Goal: Task Accomplishment & Management: Manage account settings

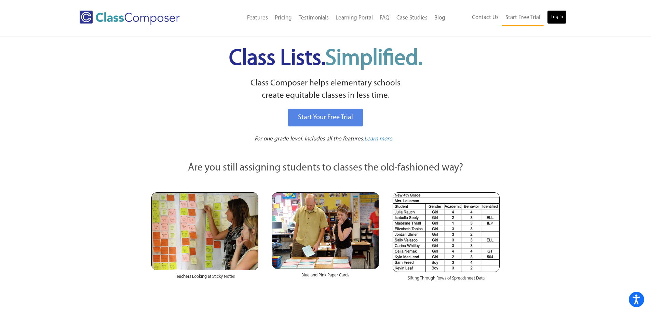
click at [559, 16] on link "Log In" at bounding box center [556, 17] width 19 height 14
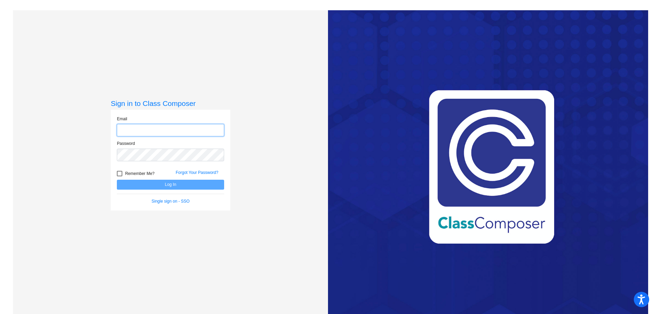
click at [158, 132] on input "email" at bounding box center [170, 130] width 107 height 13
type input "[EMAIL_ADDRESS][DOMAIN_NAME]"
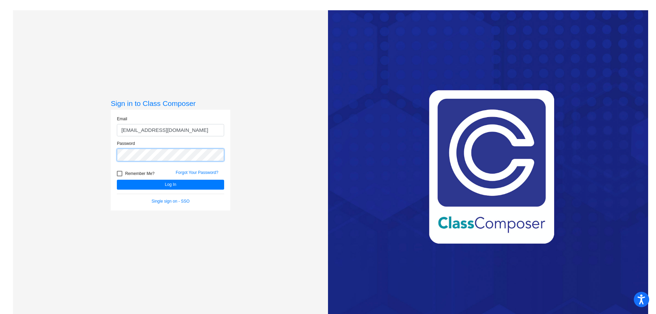
click at [117, 180] on button "Log In" at bounding box center [170, 185] width 107 height 10
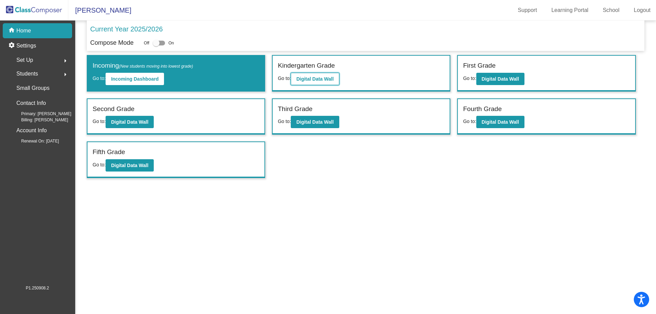
click at [333, 78] on b "Digital Data Wall" at bounding box center [314, 78] width 37 height 5
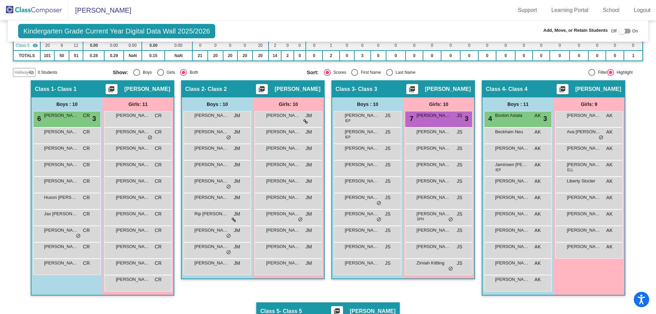
scroll to position [103, 0]
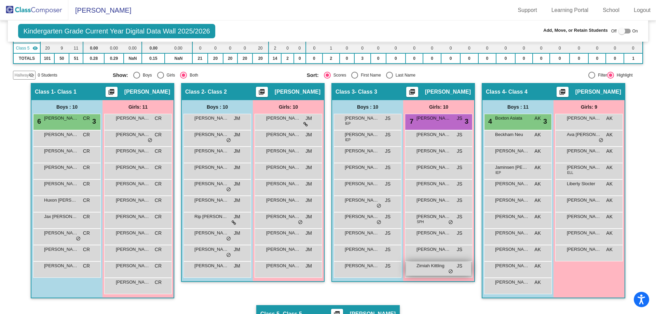
click at [438, 268] on span "Zimiah Kittling" at bounding box center [434, 266] width 34 height 7
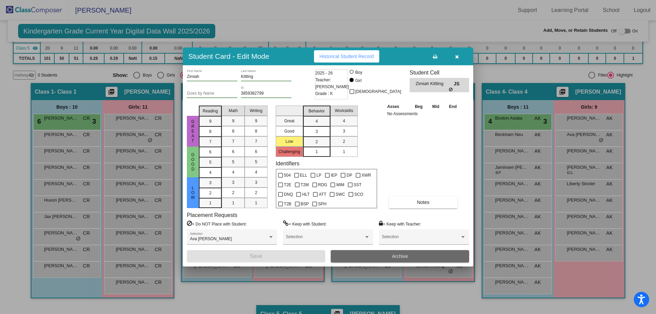
click at [417, 257] on button "Archive" at bounding box center [400, 256] width 138 height 12
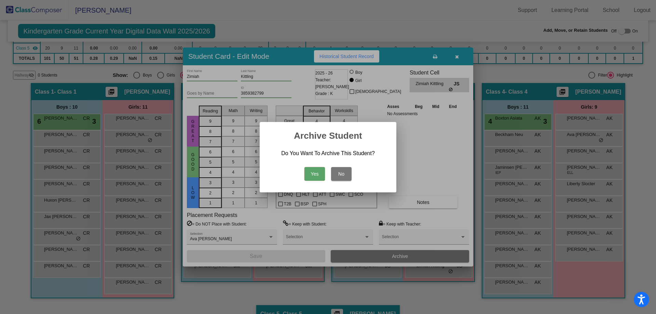
click at [317, 174] on button "Yes" at bounding box center [315, 174] width 21 height 14
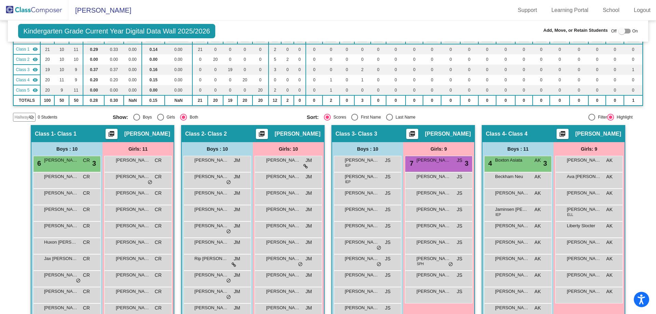
scroll to position [0, 0]
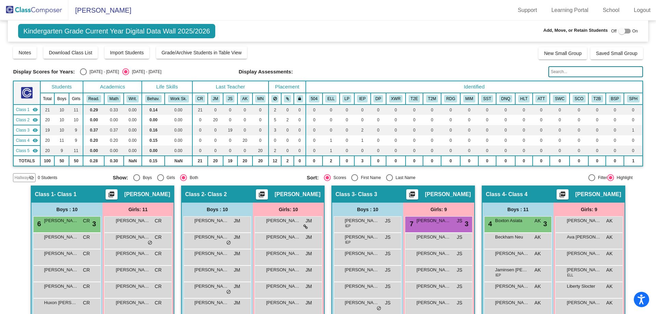
click at [42, 12] on img at bounding box center [34, 10] width 68 height 20
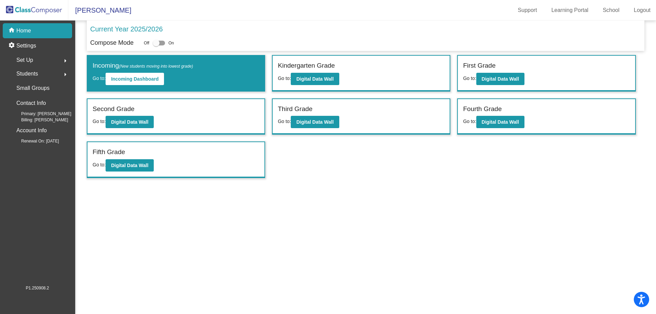
click at [42, 70] on div "Students arrow_right" at bounding box center [39, 74] width 65 height 14
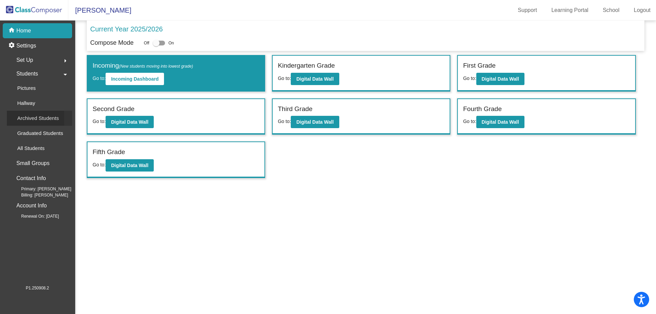
click at [33, 120] on p "Archived Students" at bounding box center [38, 118] width 42 height 8
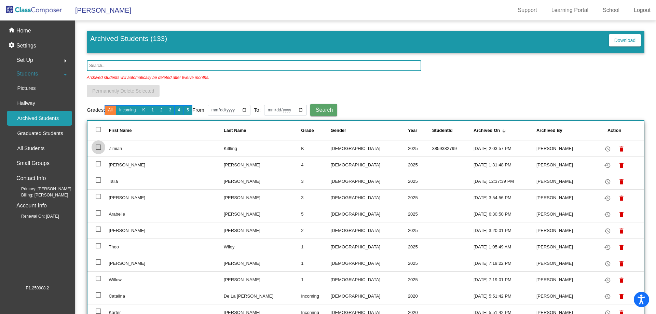
click at [98, 146] on div at bounding box center [98, 147] width 5 height 5
click at [98, 150] on input "select row 2" at bounding box center [98, 150] width 0 height 0
checkbox input "true"
click at [604, 149] on mat-icon "restore" at bounding box center [608, 149] width 8 height 8
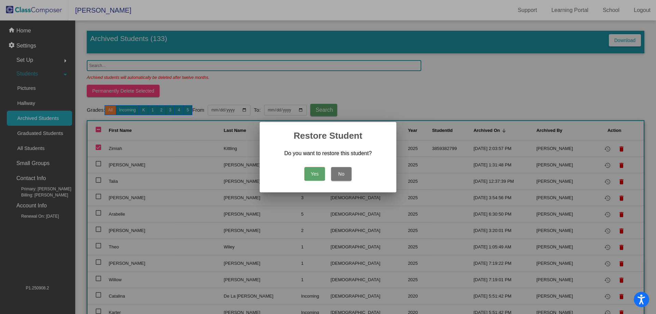
click at [315, 173] on button "Yes" at bounding box center [315, 174] width 21 height 14
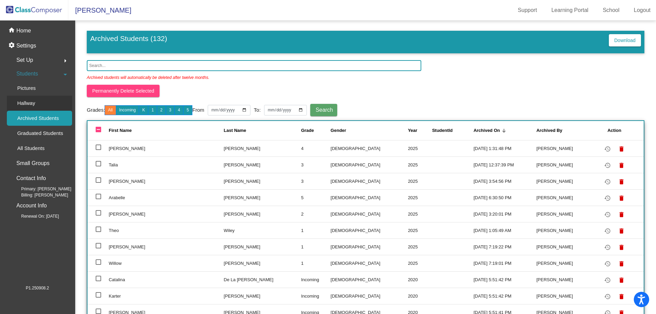
click at [42, 103] on link "Hallway" at bounding box center [39, 103] width 65 height 15
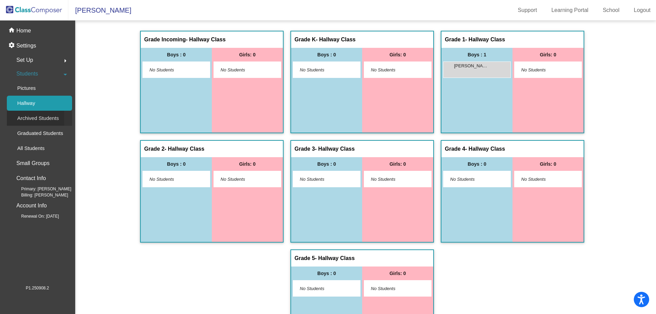
click at [38, 116] on p "Archived Students" at bounding box center [38, 118] width 42 height 8
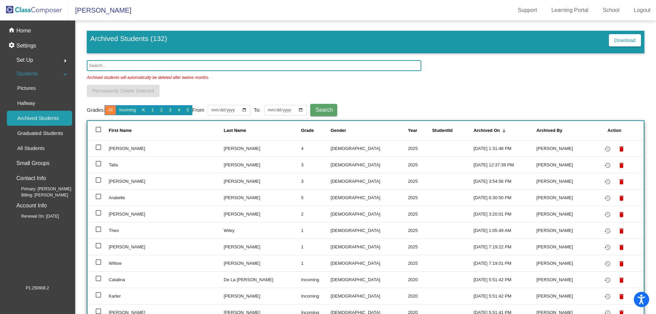
click at [51, 14] on img at bounding box center [34, 10] width 68 height 20
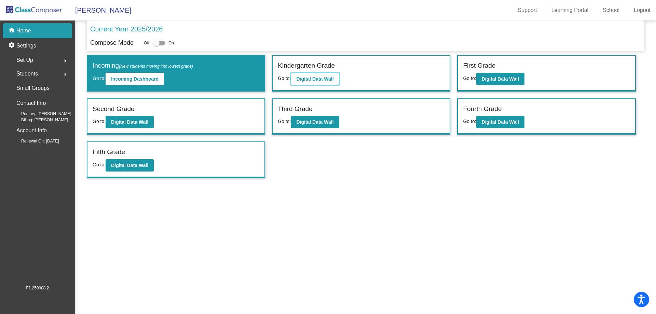
click at [323, 77] on b "Digital Data Wall" at bounding box center [314, 78] width 37 height 5
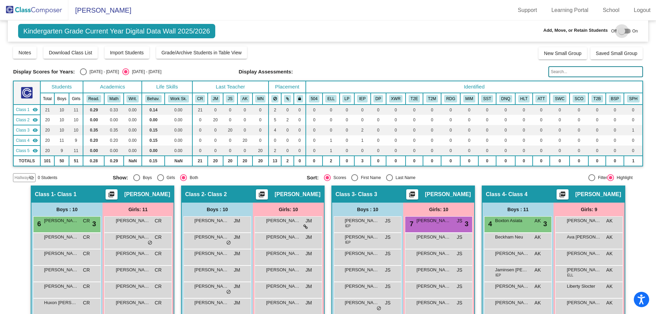
click at [620, 30] on div at bounding box center [622, 31] width 7 height 7
checkbox input "true"
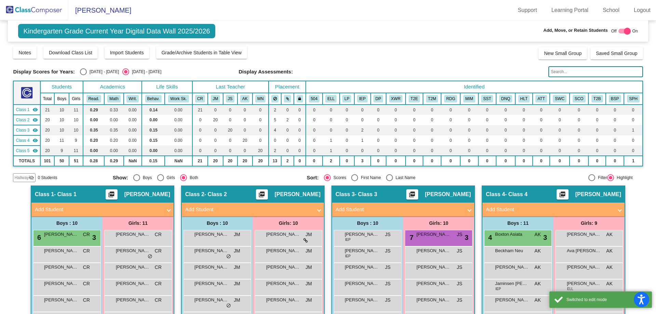
click at [25, 177] on span "Hallway" at bounding box center [21, 178] width 14 height 6
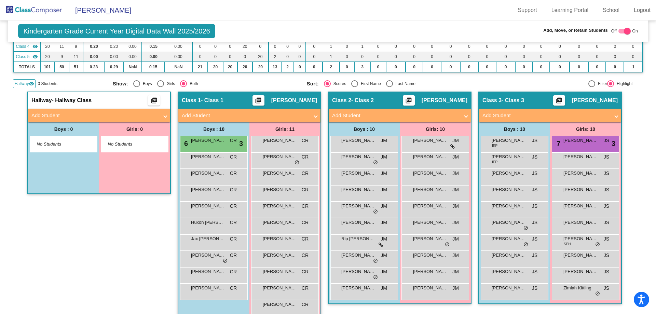
scroll to position [103, 0]
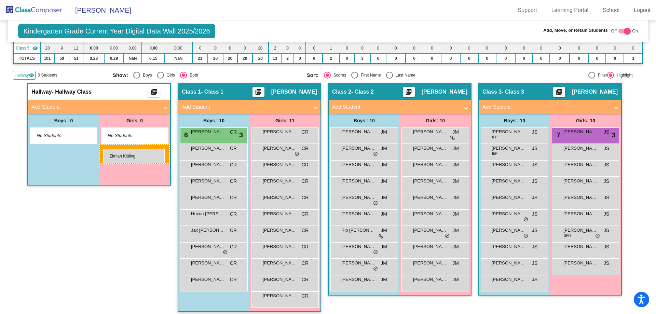
drag, startPoint x: 580, startPoint y: 284, endPoint x: 103, endPoint y: 149, distance: 495.2
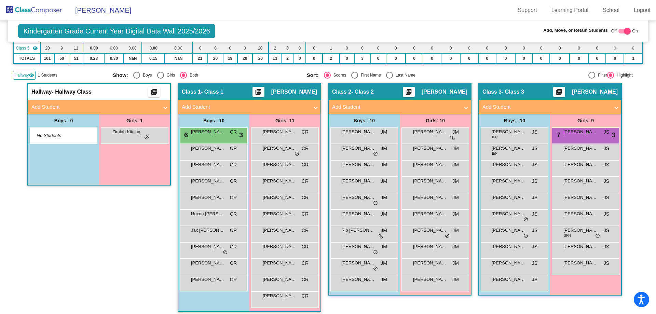
click at [43, 7] on img at bounding box center [34, 10] width 68 height 20
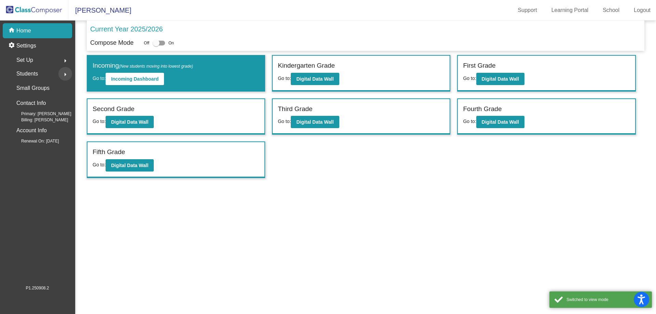
click at [64, 73] on mat-icon "arrow_right" at bounding box center [65, 74] width 8 height 8
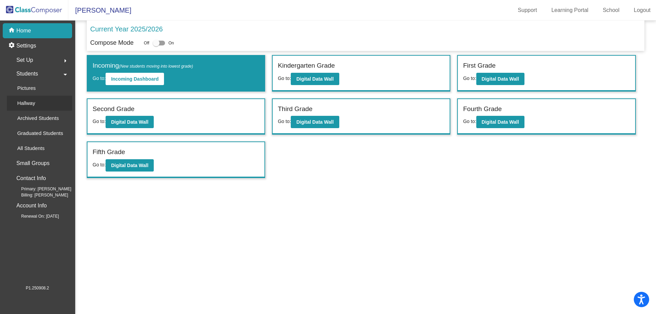
click at [54, 101] on link "Hallway" at bounding box center [39, 103] width 65 height 15
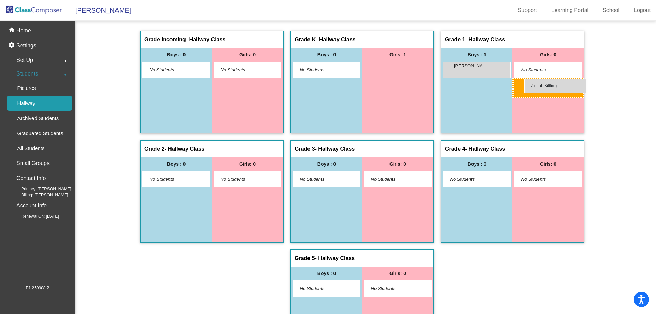
drag, startPoint x: 385, startPoint y: 69, endPoint x: 525, endPoint y: 79, distance: 140.5
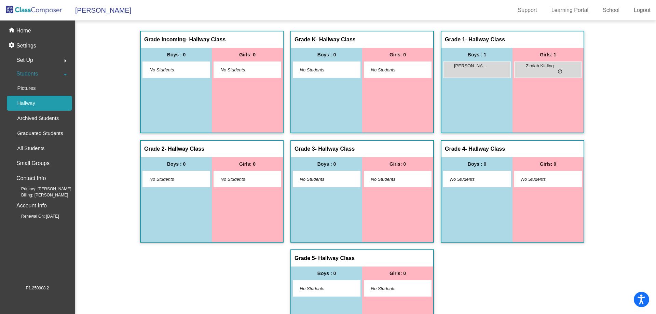
click at [43, 12] on img at bounding box center [34, 10] width 68 height 20
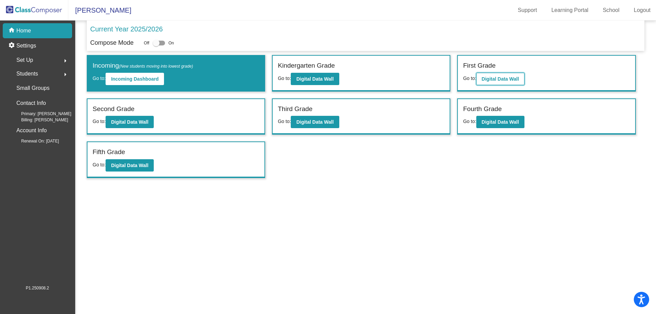
click at [500, 78] on b "Digital Data Wall" at bounding box center [500, 78] width 37 height 5
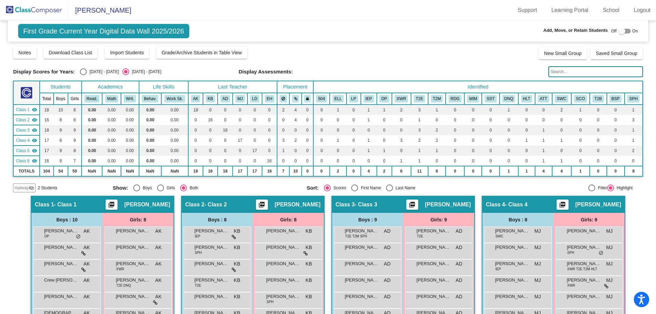
click at [23, 189] on span "Hallway" at bounding box center [21, 188] width 14 height 6
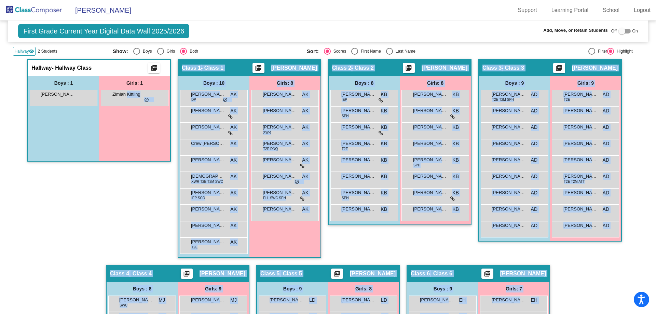
scroll to position [277, 0]
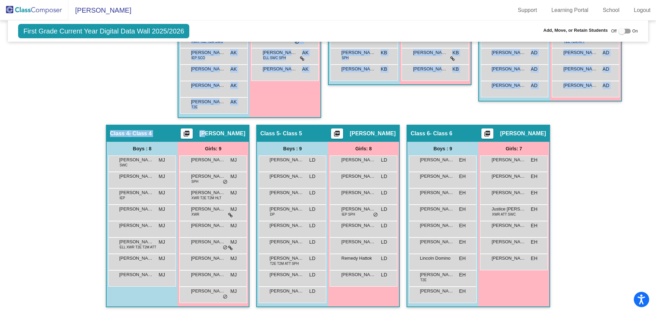
drag, startPoint x: 126, startPoint y: 97, endPoint x: 145, endPoint y: 95, distance: 18.9
click at [198, 127] on div "Hallway - Hallway Class picture_as_pdf Add Student First Name Last Name Student…" at bounding box center [328, 116] width 630 height 395
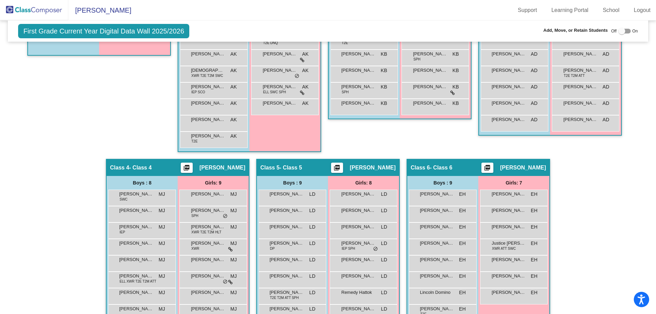
click at [137, 86] on div "Hallway - Hallway Class picture_as_pdf Add Student First Name Last Name Student…" at bounding box center [99, 56] width 144 height 206
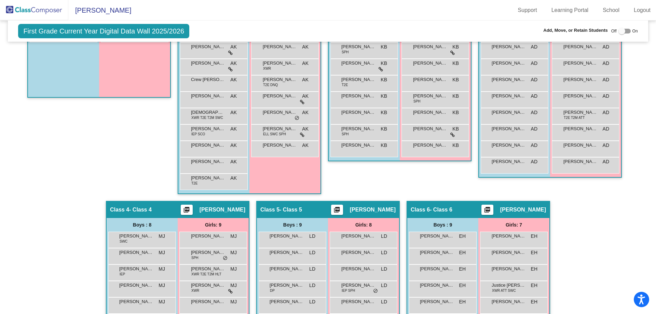
scroll to position [140, 0]
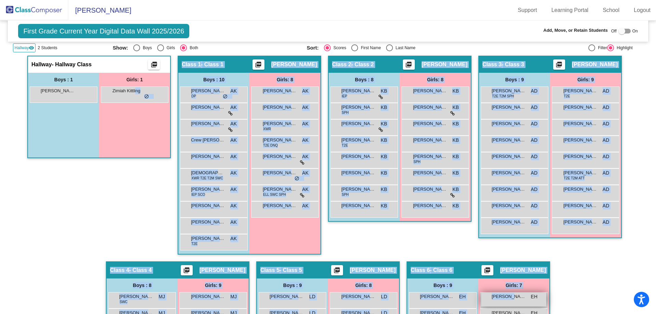
drag, startPoint x: 133, startPoint y: 93, endPoint x: 507, endPoint y: 295, distance: 425.4
click at [507, 295] on div "Hallway - Hallway Class picture_as_pdf Add Student First Name Last Name Student…" at bounding box center [328, 253] width 630 height 395
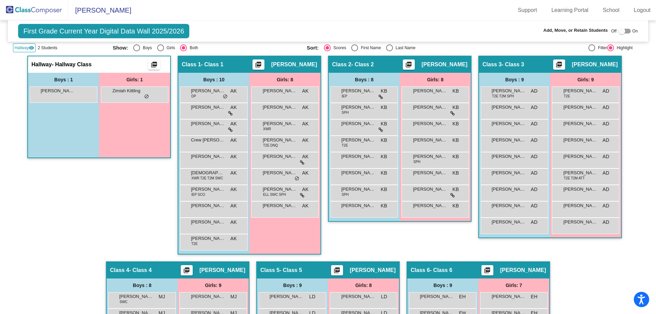
click at [137, 193] on div "Hallway - Hallway Class picture_as_pdf Add Student First Name Last Name Student…" at bounding box center [99, 159] width 144 height 206
click at [619, 30] on div at bounding box center [622, 31] width 7 height 7
checkbox input "true"
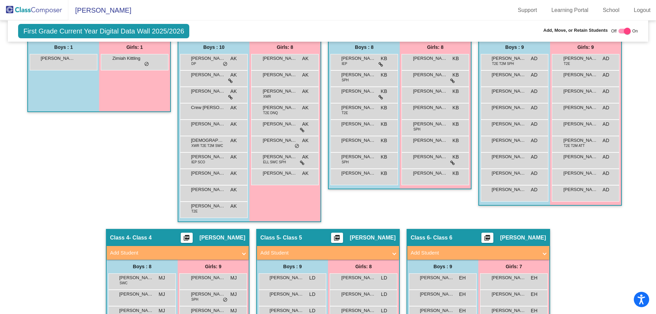
scroll to position [174, 0]
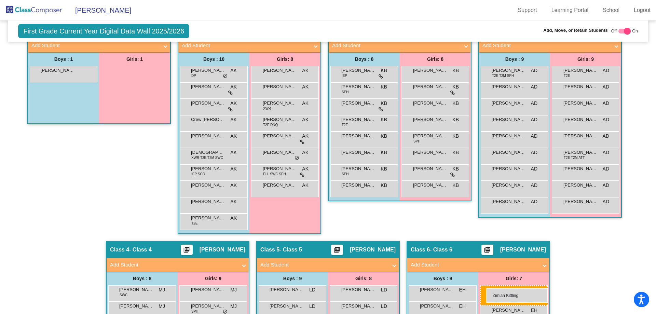
drag, startPoint x: 128, startPoint y: 72, endPoint x: 486, endPoint y: 289, distance: 418.9
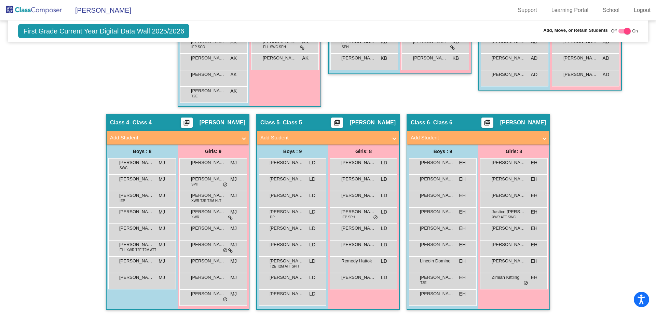
scroll to position [304, 0]
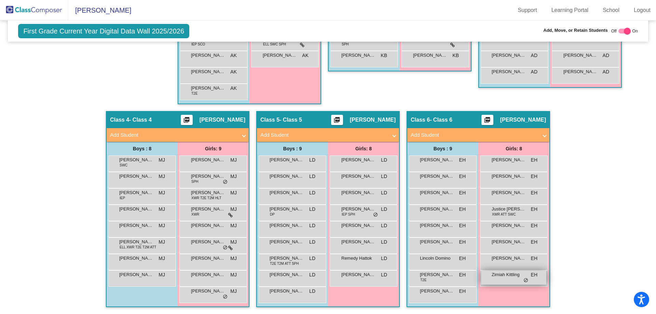
click at [504, 279] on div "Zimiah [PERSON_NAME] lock do_not_disturb_alt" at bounding box center [513, 278] width 65 height 14
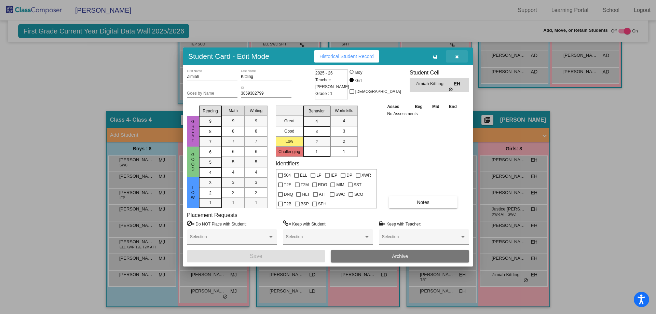
click at [455, 57] on icon "button" at bounding box center [457, 56] width 4 height 5
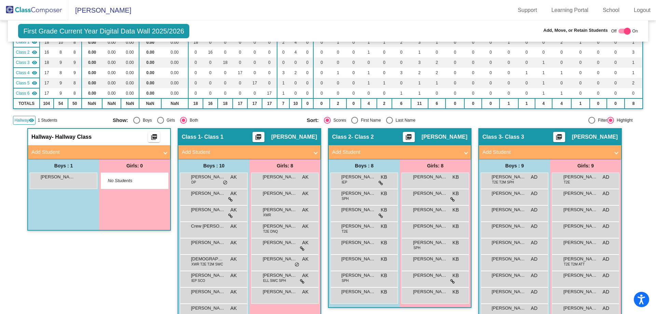
scroll to position [65, 0]
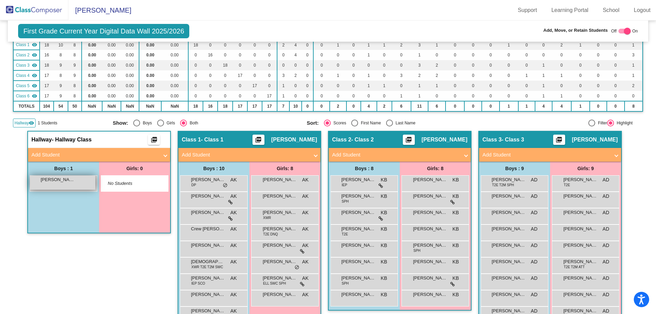
click at [67, 184] on div "[PERSON_NAME] lock do_not_disturb_alt" at bounding box center [62, 183] width 65 height 14
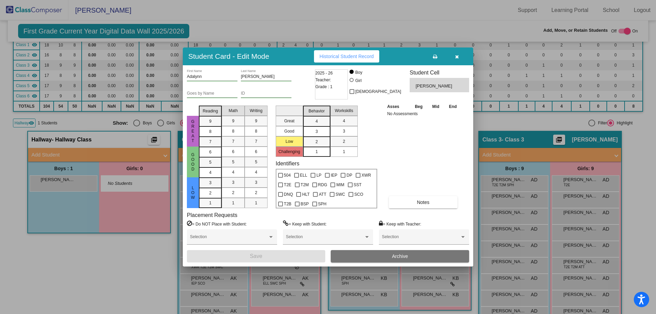
click at [354, 79] on div at bounding box center [352, 80] width 4 height 4
click at [352, 83] on input "Girl" at bounding box center [352, 83] width 0 height 0
radio input "true"
click at [268, 255] on button "Save" at bounding box center [256, 256] width 138 height 12
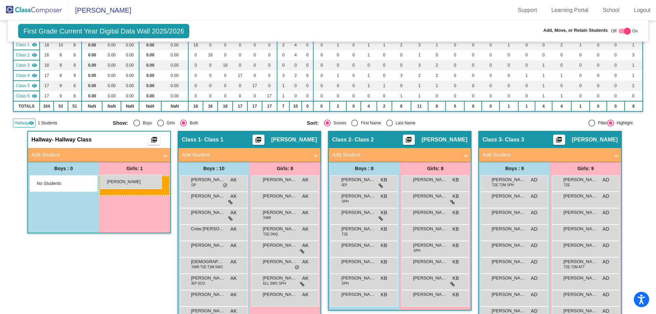
drag, startPoint x: 136, startPoint y: 181, endPoint x: 101, endPoint y: 175, distance: 36.1
drag, startPoint x: 109, startPoint y: 180, endPoint x: 119, endPoint y: 205, distance: 27.0
click at [119, 205] on div "Girls: 1 [PERSON_NAME] lock do_not_disturb_alt" at bounding box center [134, 197] width 71 height 71
click at [135, 186] on div "[PERSON_NAME] lock do_not_disturb_alt" at bounding box center [134, 183] width 65 height 14
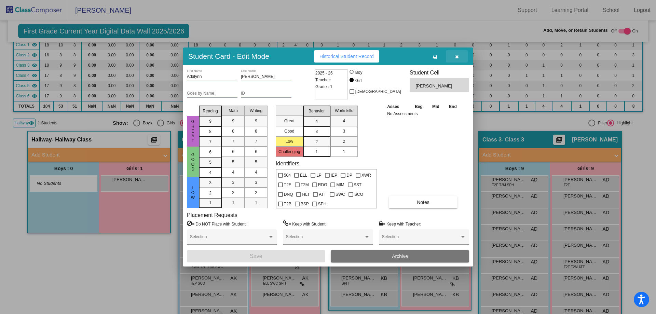
click at [458, 56] on icon "button" at bounding box center [457, 56] width 4 height 5
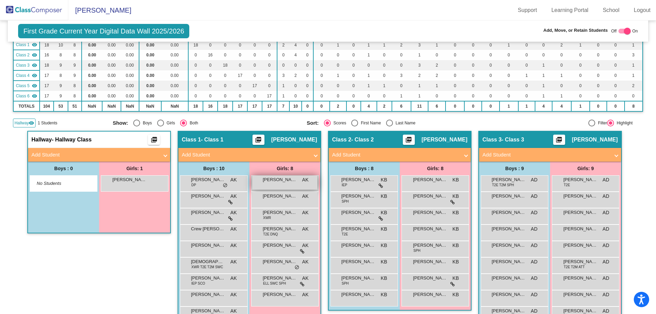
click at [278, 183] on span "[PERSON_NAME]" at bounding box center [280, 179] width 34 height 7
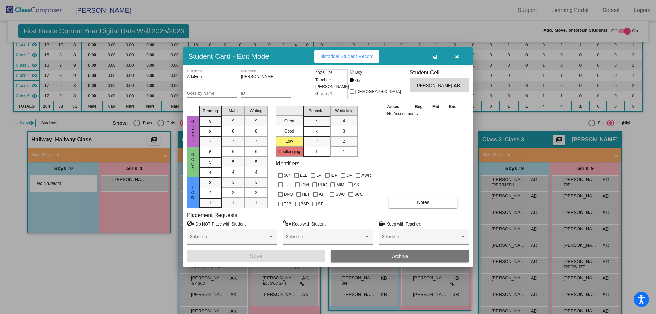
click at [458, 56] on icon "button" at bounding box center [457, 56] width 4 height 5
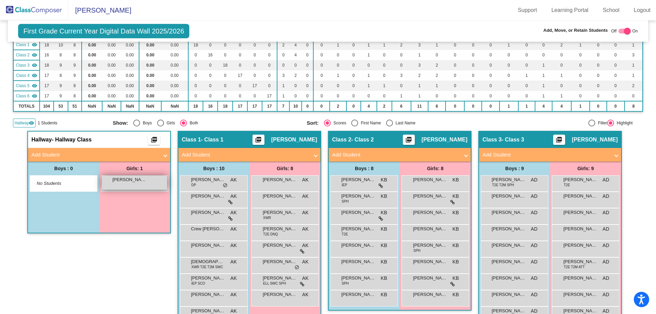
click at [147, 185] on div "[PERSON_NAME] lock do_not_disturb_alt" at bounding box center [134, 183] width 65 height 14
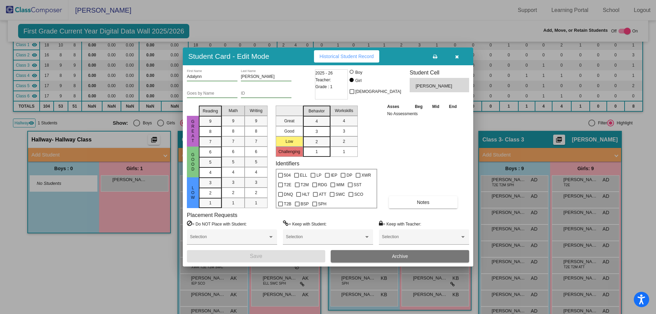
click at [381, 257] on button "Archive" at bounding box center [400, 256] width 138 height 12
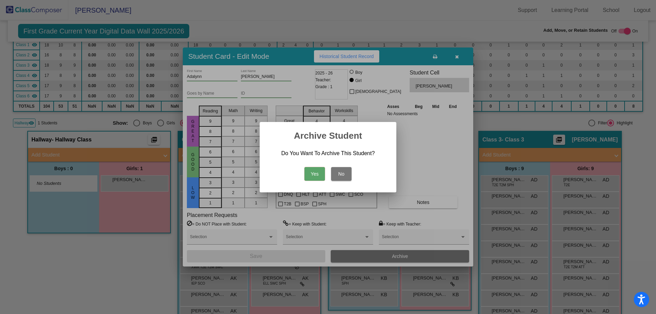
click at [317, 174] on button "Yes" at bounding box center [315, 174] width 21 height 14
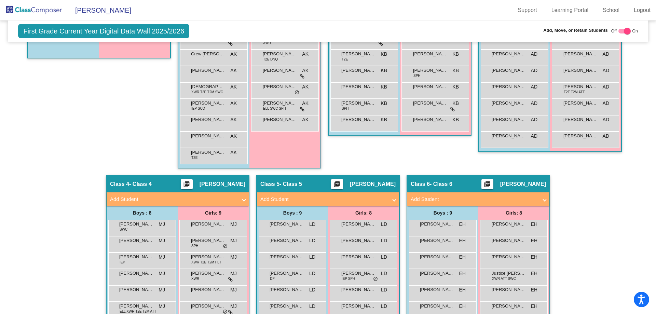
scroll to position [99, 0]
